Goal: Task Accomplishment & Management: Use online tool/utility

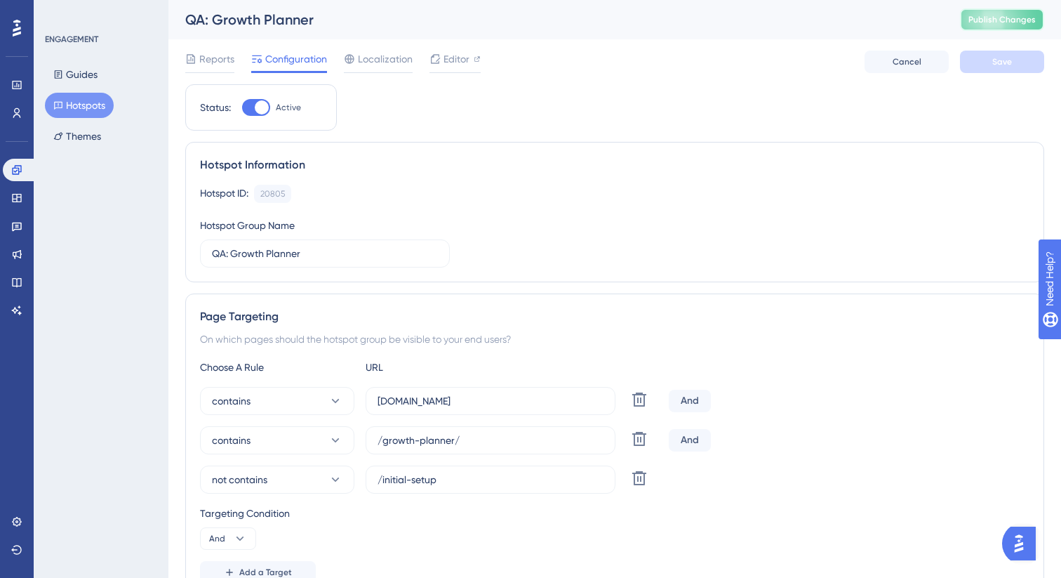
click at [982, 29] on button "Publish Changes" at bounding box center [1002, 19] width 84 height 22
click at [1010, 22] on span "Publish Changes" at bounding box center [1002, 19] width 67 height 11
